Goal: Find specific page/section: Find specific page/section

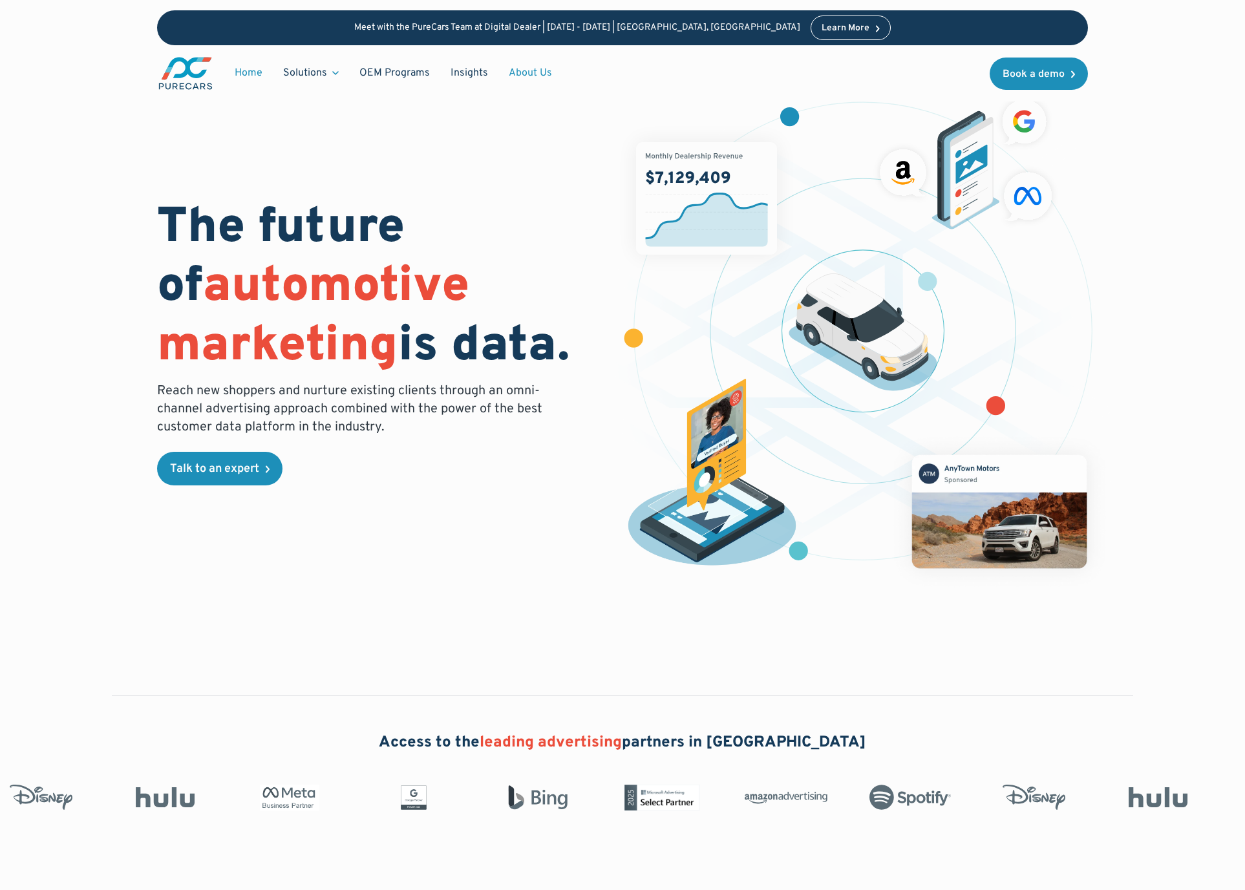
click at [540, 65] on link "About Us" at bounding box center [530, 73] width 64 height 25
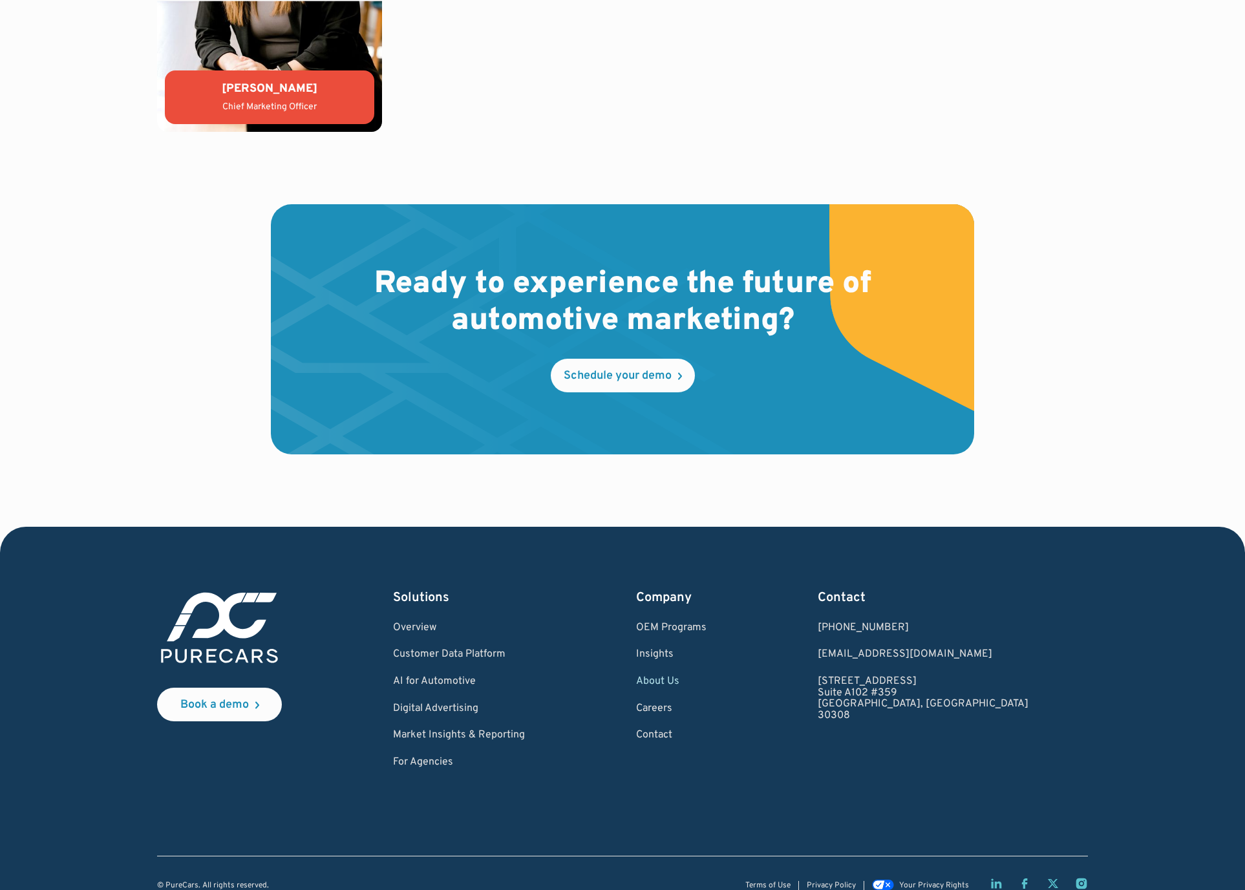
scroll to position [3499, 0]
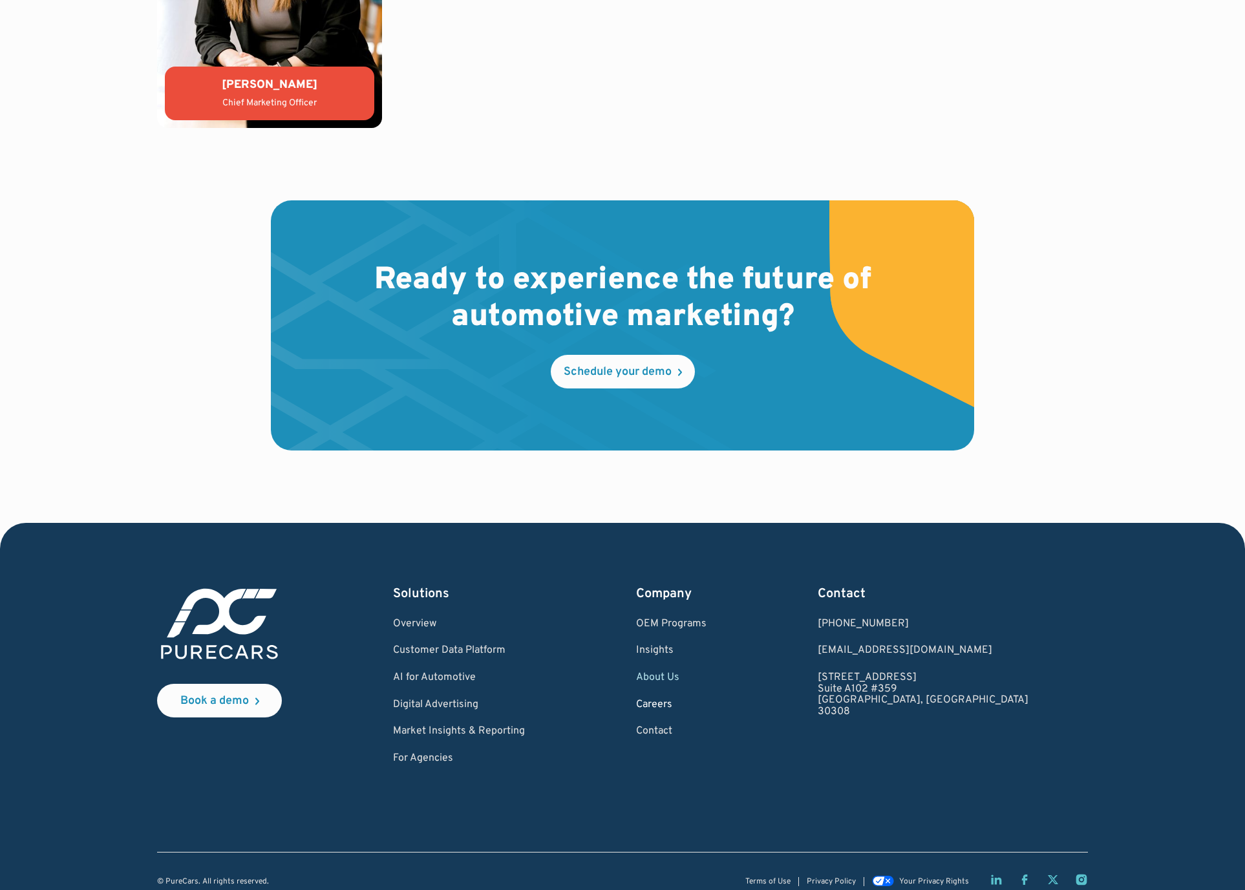
click at [706, 704] on link "Careers" at bounding box center [671, 705] width 70 height 12
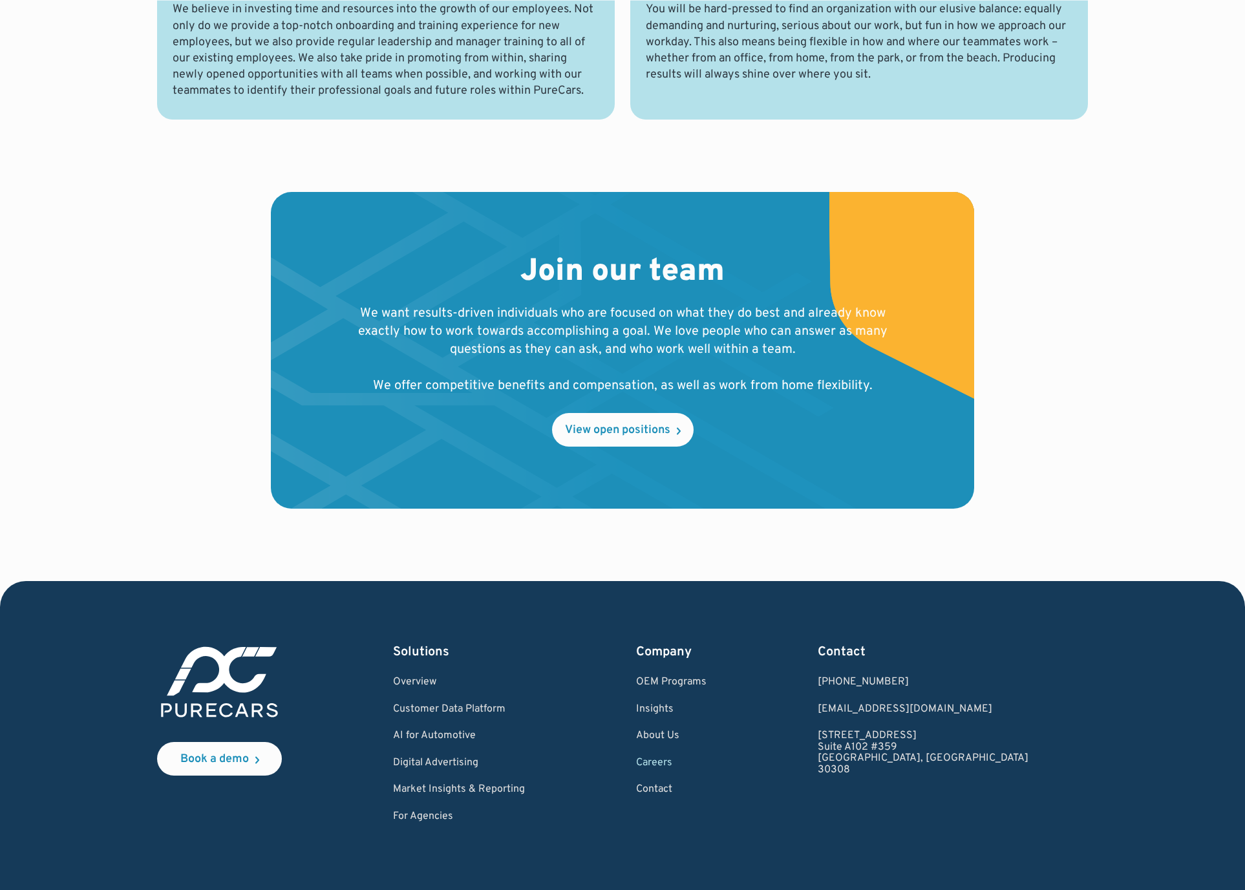
scroll to position [1214, 0]
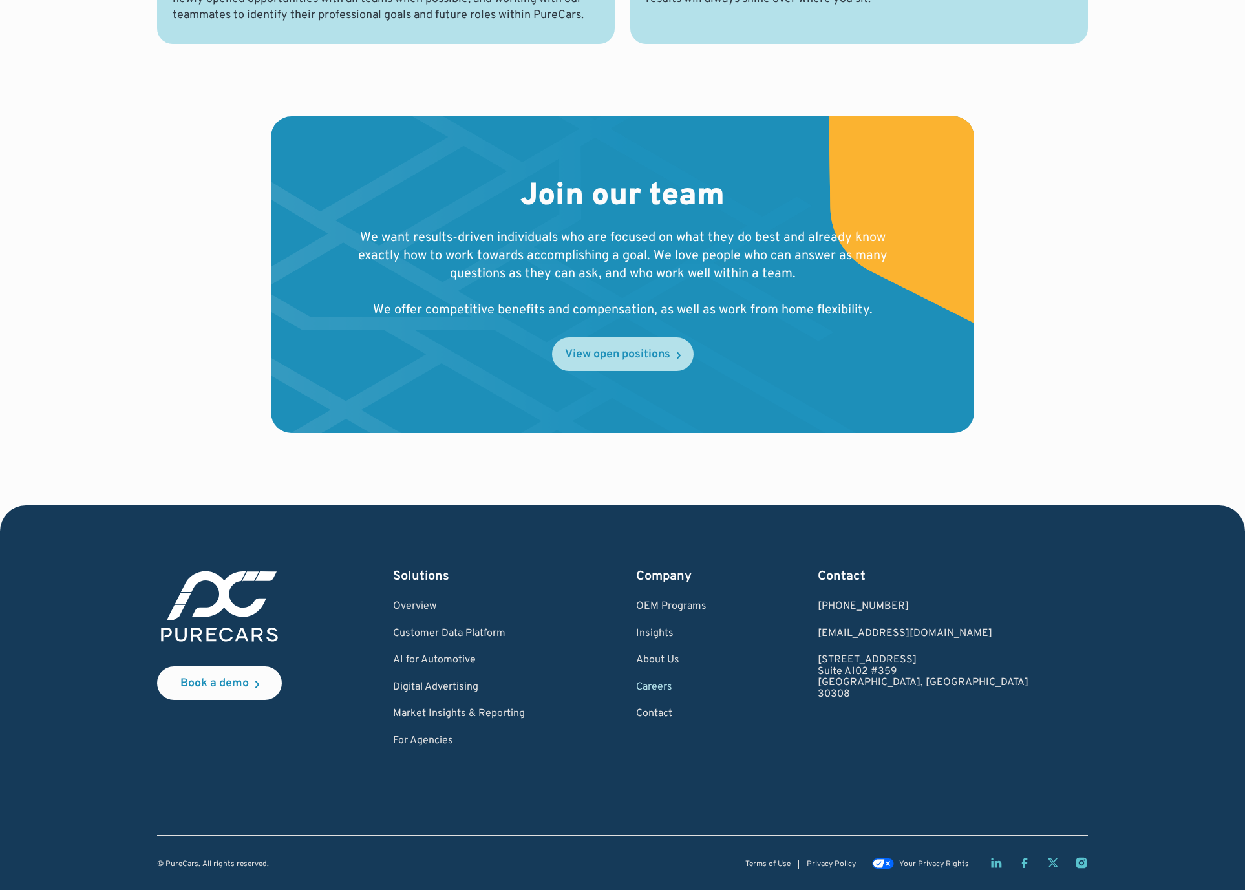
click at [605, 345] on link "View open positions" at bounding box center [623, 354] width 142 height 34
